Goal: Find specific page/section: Find specific page/section

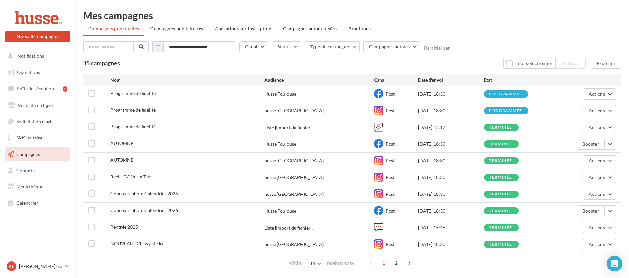
scroll to position [21, 0]
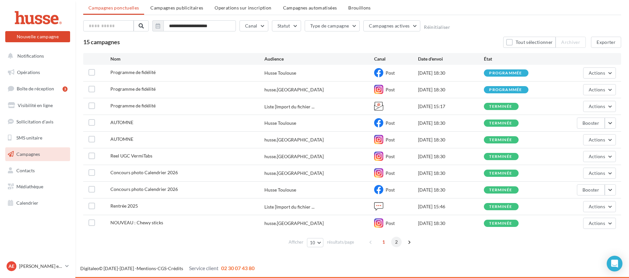
click at [397, 240] on span "2" at bounding box center [396, 242] width 10 height 10
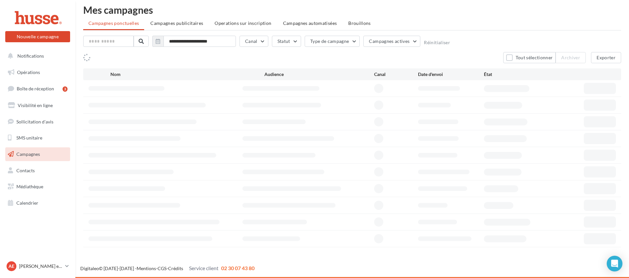
scroll to position [6, 0]
click at [47, 90] on span "Boîte de réception" at bounding box center [35, 89] width 37 height 6
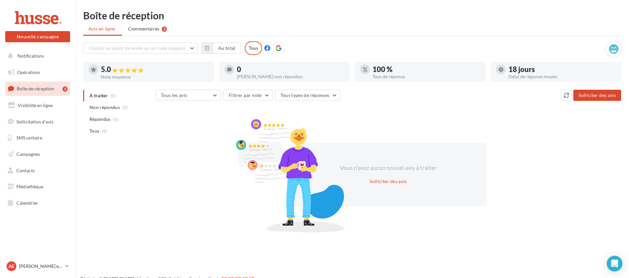
click at [267, 51] on icon at bounding box center [267, 48] width 6 height 6
